Goal: Transaction & Acquisition: Purchase product/service

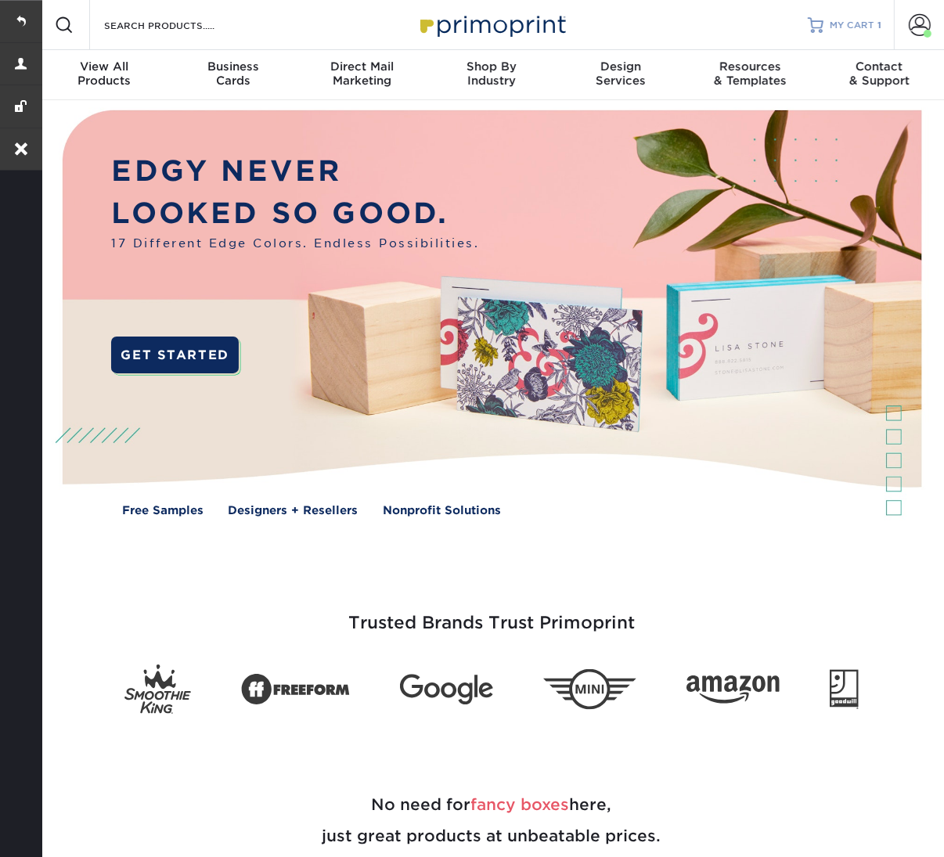
click at [847, 23] on span "MY CART" at bounding box center [852, 25] width 45 height 13
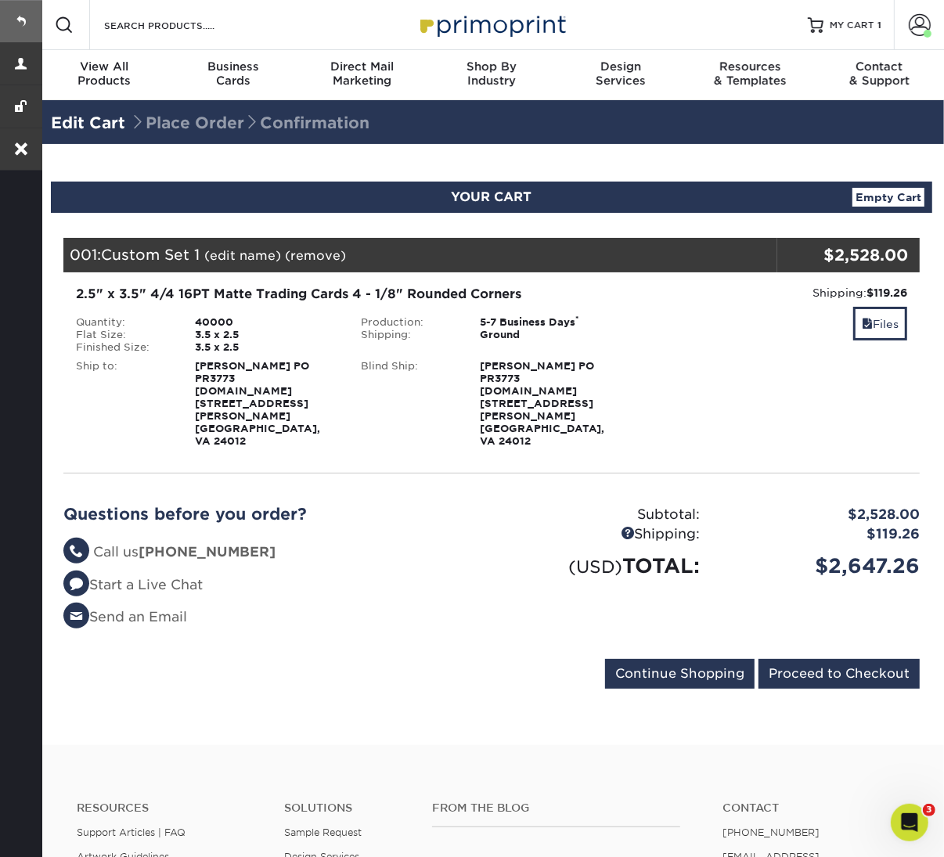
click at [25, 16] on link at bounding box center [21, 21] width 42 height 42
click at [887, 323] on link "Files" at bounding box center [880, 324] width 54 height 34
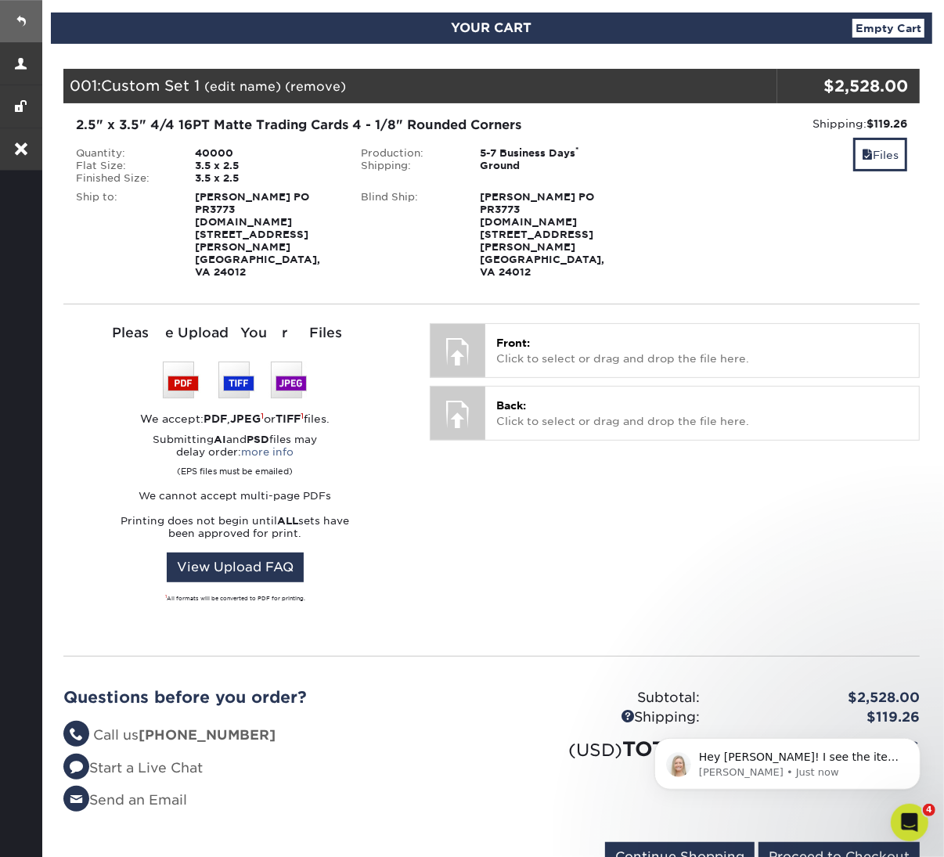
click at [19, 16] on link at bounding box center [21, 21] width 42 height 42
